Goal: Communication & Community: Connect with others

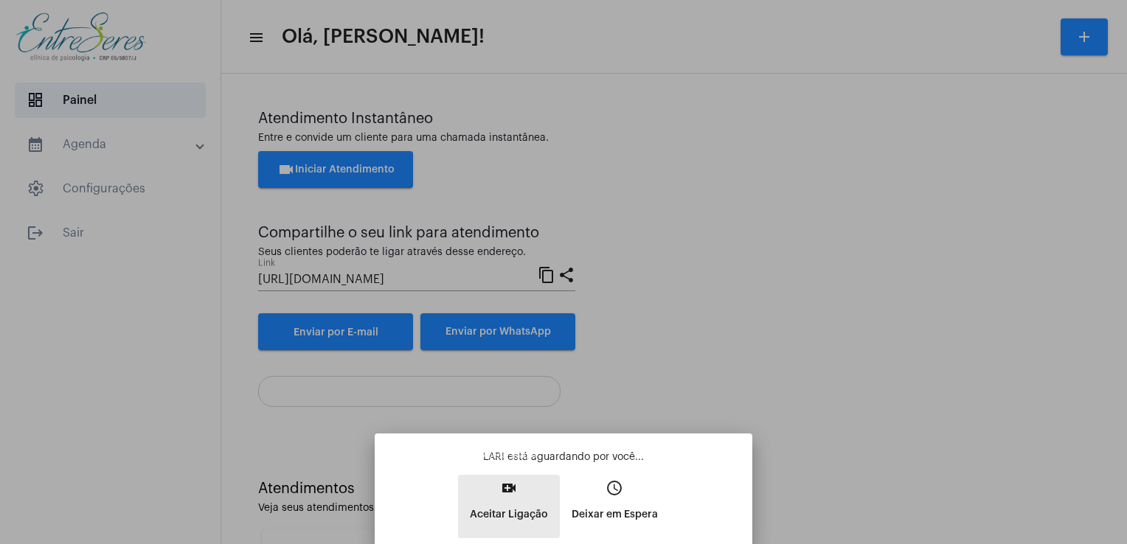
click at [511, 482] on mat-icon "video_call" at bounding box center [509, 488] width 18 height 18
